Goal: Information Seeking & Learning: Find specific fact

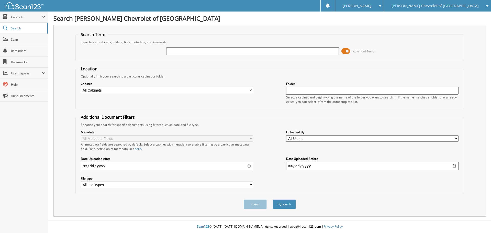
click at [175, 53] on input "text" at bounding box center [252, 51] width 172 height 8
type input "490639"
click at [273, 199] on button "Search" at bounding box center [284, 203] width 23 height 9
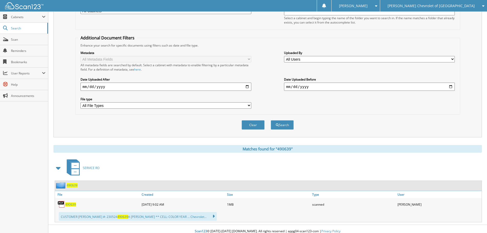
scroll to position [84, 0]
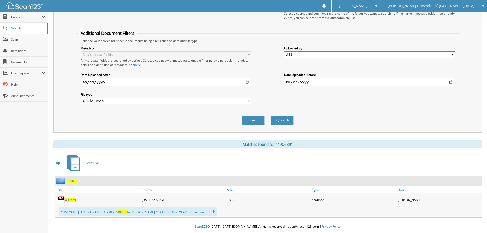
click at [71, 201] on span "490639" at bounding box center [70, 200] width 11 height 4
click at [70, 198] on span "490639" at bounding box center [70, 200] width 11 height 4
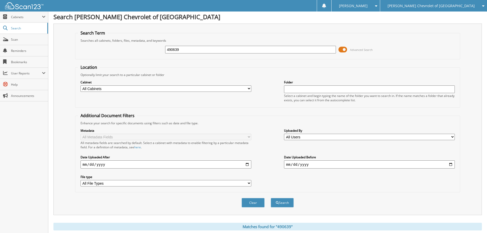
scroll to position [0, 0]
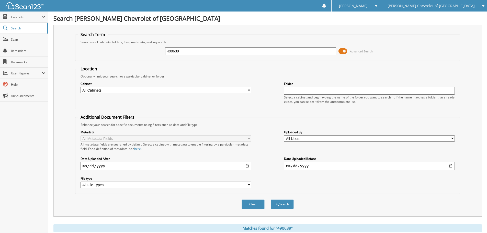
drag, startPoint x: 182, startPoint y: 51, endPoint x: 121, endPoint y: 50, distance: 60.8
click at [121, 50] on div "490639 Advanced Search" at bounding box center [267, 51] width 379 height 14
type input "490149"
click at [271, 199] on button "Search" at bounding box center [282, 203] width 23 height 9
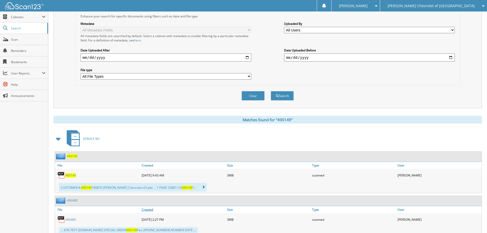
scroll to position [125, 0]
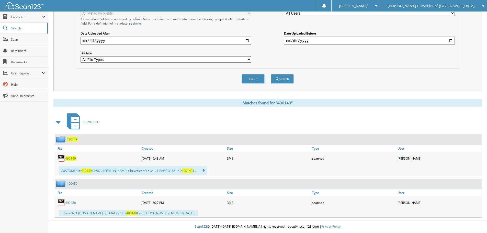
click at [71, 157] on span "490149" at bounding box center [70, 158] width 11 height 4
